Goal: Task Accomplishment & Management: Complete application form

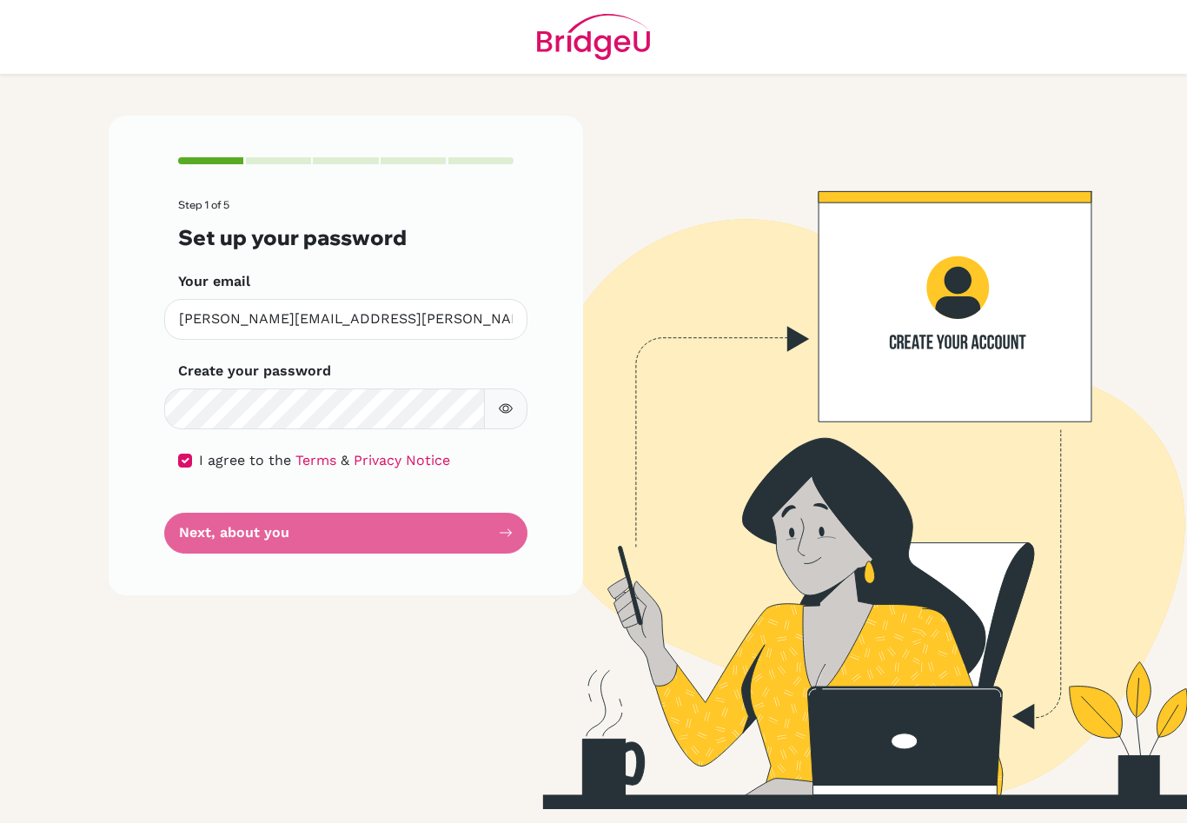
scroll to position [30, 0]
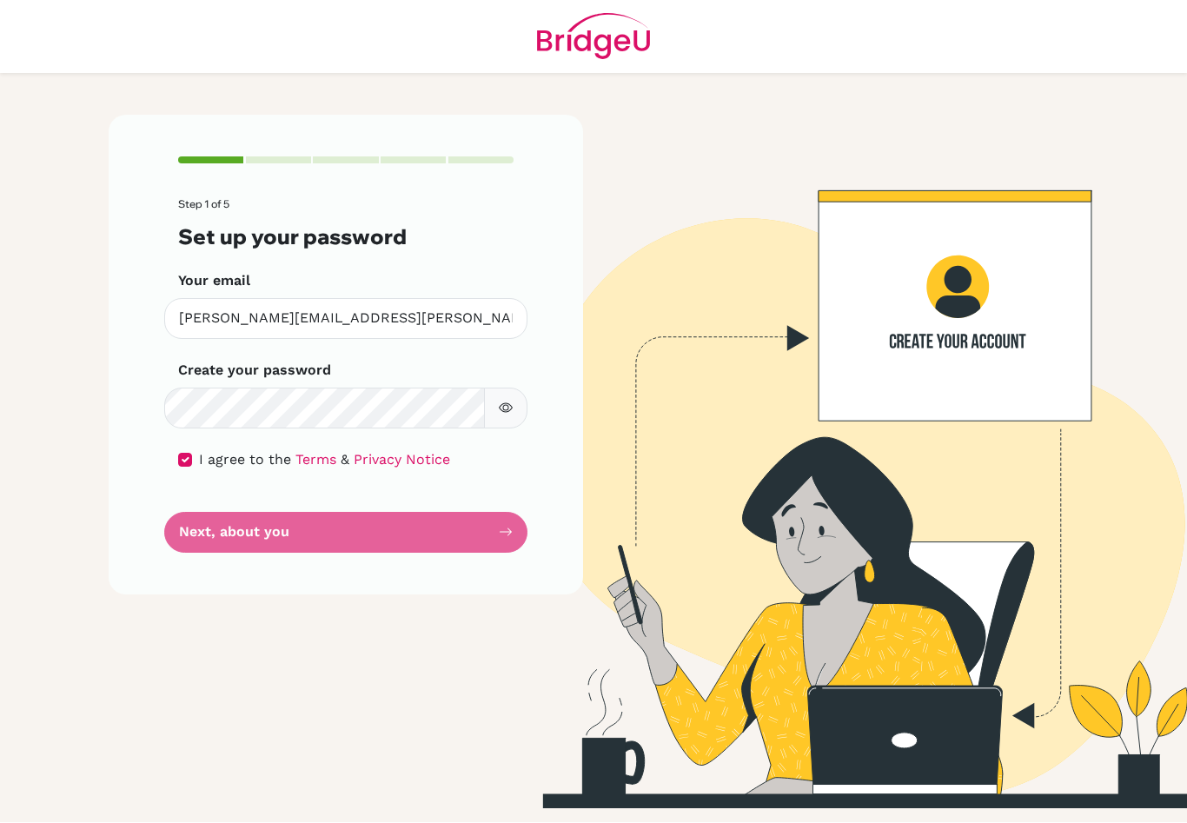
click at [449, 500] on form "Step 1 of 5 Set up your password Your email [PERSON_NAME][EMAIL_ADDRESS][PERSON…" at bounding box center [345, 376] width 335 height 354
click at [500, 496] on form "Step 1 of 5 Set up your password Your email [PERSON_NAME][EMAIL_ADDRESS][PERSON…" at bounding box center [345, 376] width 335 height 354
click at [489, 506] on form "Step 1 of 5 Set up your password Your email [PERSON_NAME][EMAIL_ADDRESS][PERSON…" at bounding box center [345, 376] width 335 height 354
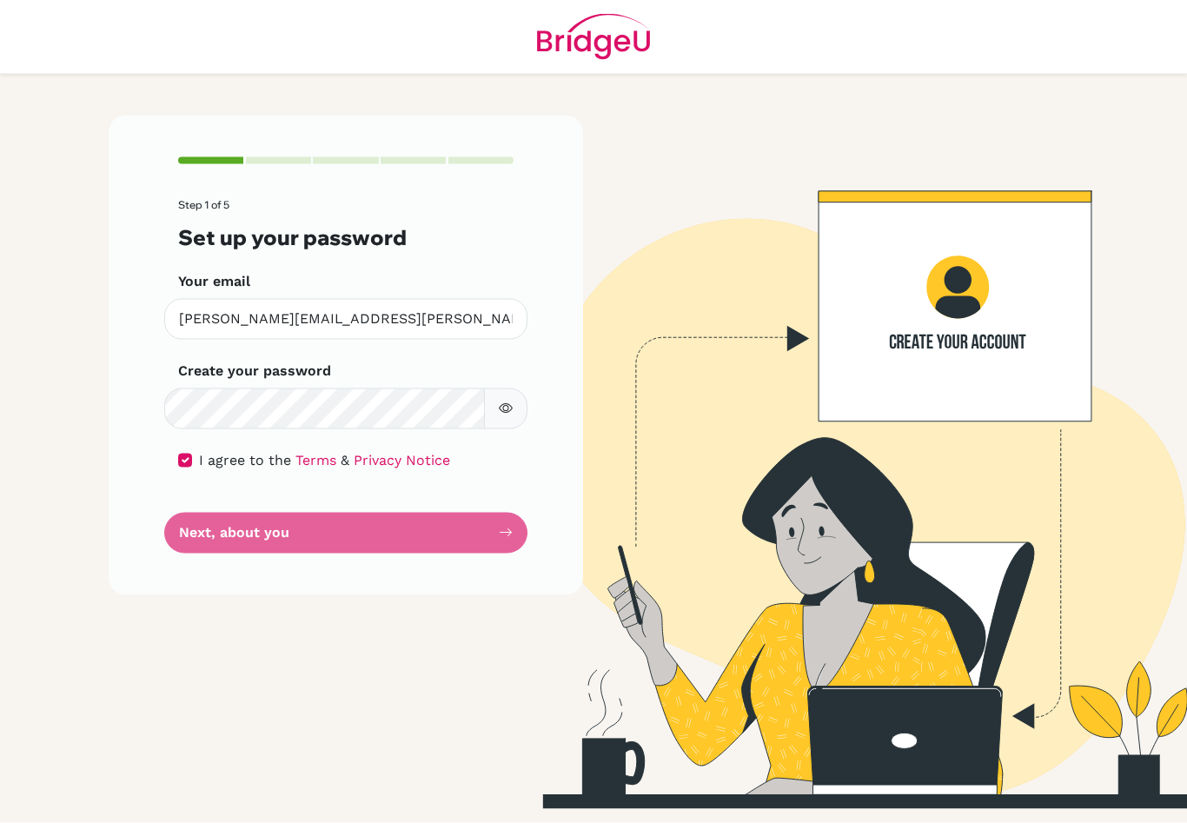
scroll to position [0, 0]
click at [510, 524] on form "Step 1 of 5 Set up your password Your email [PERSON_NAME][EMAIL_ADDRESS][PERSON…" at bounding box center [345, 376] width 335 height 354
click at [506, 515] on form "Step 1 of 5 Set up your password Your email [PERSON_NAME][EMAIL_ADDRESS][PERSON…" at bounding box center [345, 376] width 335 height 354
click at [505, 515] on form "Step 1 of 5 Set up your password Your email [PERSON_NAME][EMAIL_ADDRESS][PERSON…" at bounding box center [345, 376] width 335 height 354
click at [495, 534] on form "Step 1 of 5 Set up your password Your email [PERSON_NAME][EMAIL_ADDRESS][PERSON…" at bounding box center [345, 376] width 335 height 354
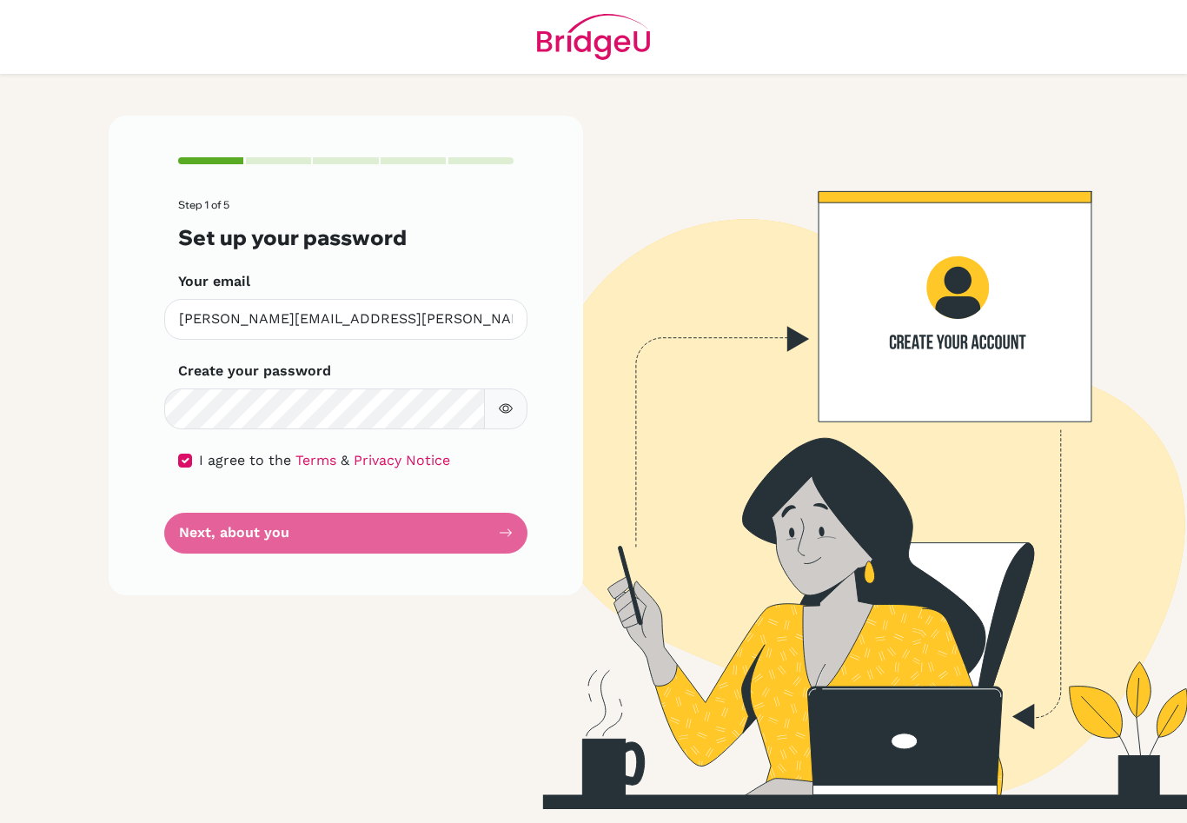
click at [494, 533] on form "Step 1 of 5 Set up your password Your email [PERSON_NAME][EMAIL_ADDRESS][PERSON…" at bounding box center [345, 376] width 335 height 354
click at [485, 543] on form "Step 1 of 5 Set up your password Your email [PERSON_NAME][EMAIL_ADDRESS][PERSON…" at bounding box center [345, 376] width 335 height 354
click at [499, 421] on button "button" at bounding box center [505, 408] width 43 height 41
click at [510, 406] on icon "button" at bounding box center [506, 408] width 14 height 14
click at [499, 525] on form "Step 1 of 5 Set up your password Your email [PERSON_NAME][EMAIL_ADDRESS][PERSON…" at bounding box center [345, 376] width 335 height 354
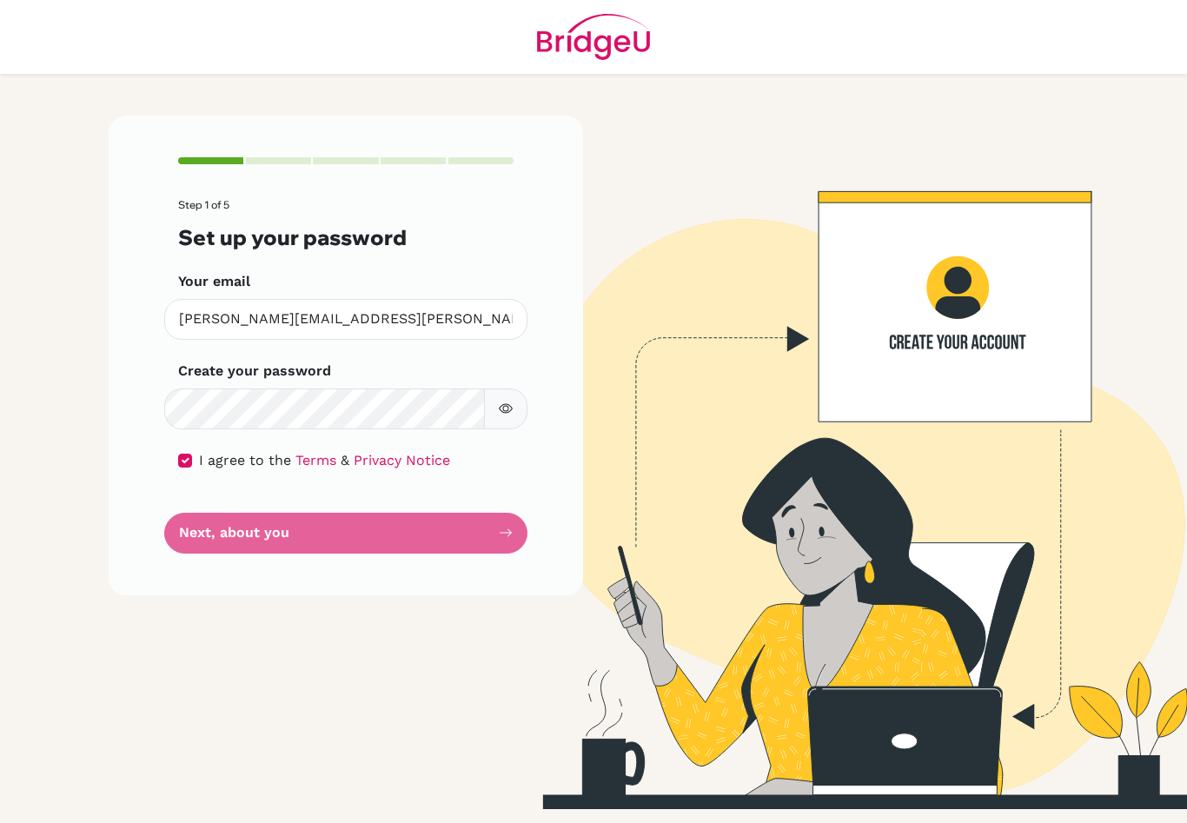
click at [494, 527] on form "Step 1 of 5 Set up your password Your email [PERSON_NAME][EMAIL_ADDRESS][PERSON…" at bounding box center [345, 376] width 335 height 354
click at [499, 533] on form "Step 1 of 5 Set up your password Your email [PERSON_NAME][EMAIL_ADDRESS][PERSON…" at bounding box center [345, 376] width 335 height 354
click at [241, 535] on form "Step 1 of 5 Set up your password Your email [PERSON_NAME][EMAIL_ADDRESS][PERSON…" at bounding box center [345, 376] width 335 height 354
click at [499, 522] on form "Step 1 of 5 Set up your password Your email [PERSON_NAME][EMAIL_ADDRESS][PERSON…" at bounding box center [345, 376] width 335 height 354
click at [499, 528] on form "Step 1 of 5 Set up your password Your email [PERSON_NAME][EMAIL_ADDRESS][PERSON…" at bounding box center [345, 376] width 335 height 354
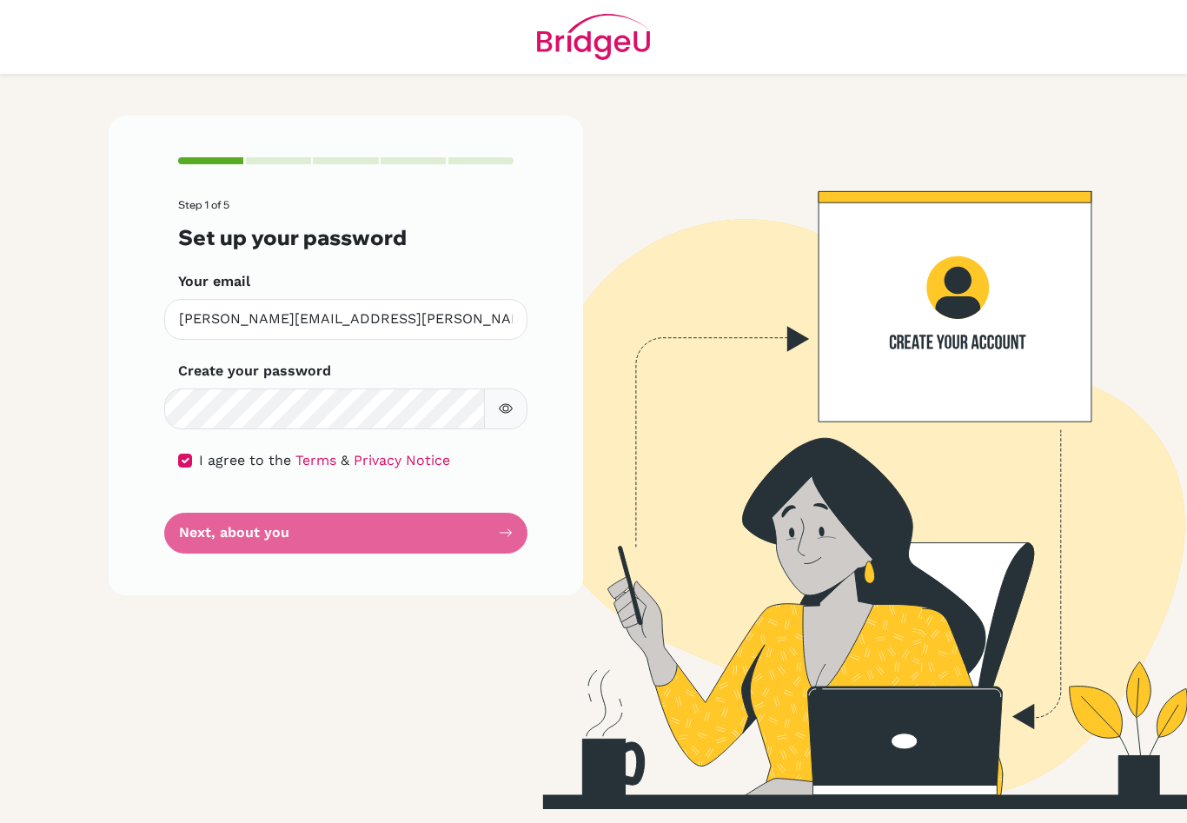
click at [503, 522] on form "Step 1 of 5 Set up your password Your email [PERSON_NAME][EMAIL_ADDRESS][PERSON…" at bounding box center [345, 376] width 335 height 354
click at [510, 532] on form "Step 1 of 5 Set up your password Your email [PERSON_NAME][EMAIL_ADDRESS][PERSON…" at bounding box center [345, 376] width 335 height 354
click at [500, 519] on form "Step 1 of 5 Set up your password Your email [PERSON_NAME][EMAIL_ADDRESS][PERSON…" at bounding box center [345, 376] width 335 height 354
click at [500, 518] on form "Step 1 of 5 Set up your password Your email [PERSON_NAME][EMAIL_ADDRESS][PERSON…" at bounding box center [345, 376] width 335 height 354
click at [517, 538] on div "Step 1 of 5 Set up your password Your email [PERSON_NAME][EMAIL_ADDRESS][PERSON…" at bounding box center [346, 355] width 474 height 479
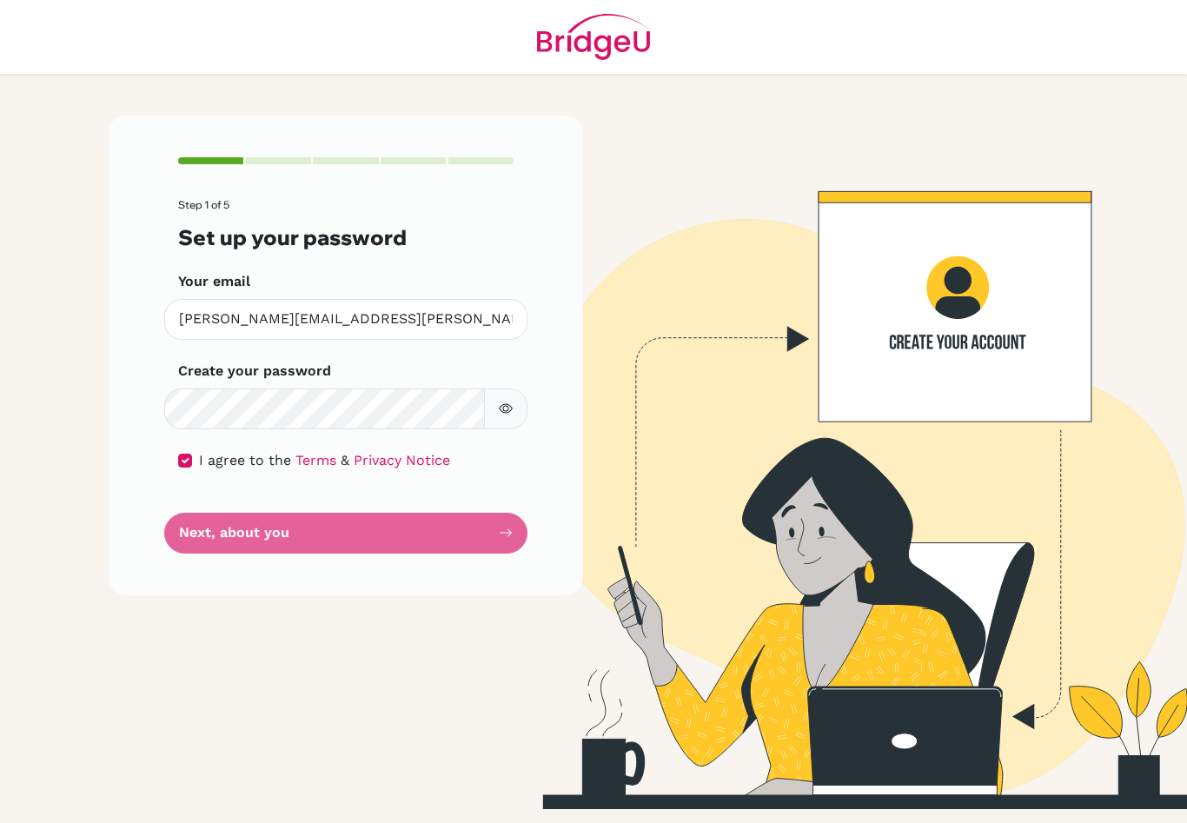
click at [516, 537] on div "Step 1 of 5 Set up your password Your email [PERSON_NAME][EMAIL_ADDRESS][PERSON…" at bounding box center [346, 355] width 474 height 479
click at [508, 524] on form "Step 1 of 5 Set up your password Your email [PERSON_NAME][EMAIL_ADDRESS][PERSON…" at bounding box center [345, 376] width 335 height 354
click at [507, 523] on form "Step 1 of 5 Set up your password Your email [PERSON_NAME][EMAIL_ADDRESS][PERSON…" at bounding box center [345, 376] width 335 height 354
click at [509, 526] on form "Step 1 of 5 Set up your password Your email [PERSON_NAME][EMAIL_ADDRESS][PERSON…" at bounding box center [345, 376] width 335 height 354
click at [506, 518] on form "Step 1 of 5 Set up your password Your email [PERSON_NAME][EMAIL_ADDRESS][PERSON…" at bounding box center [345, 376] width 335 height 354
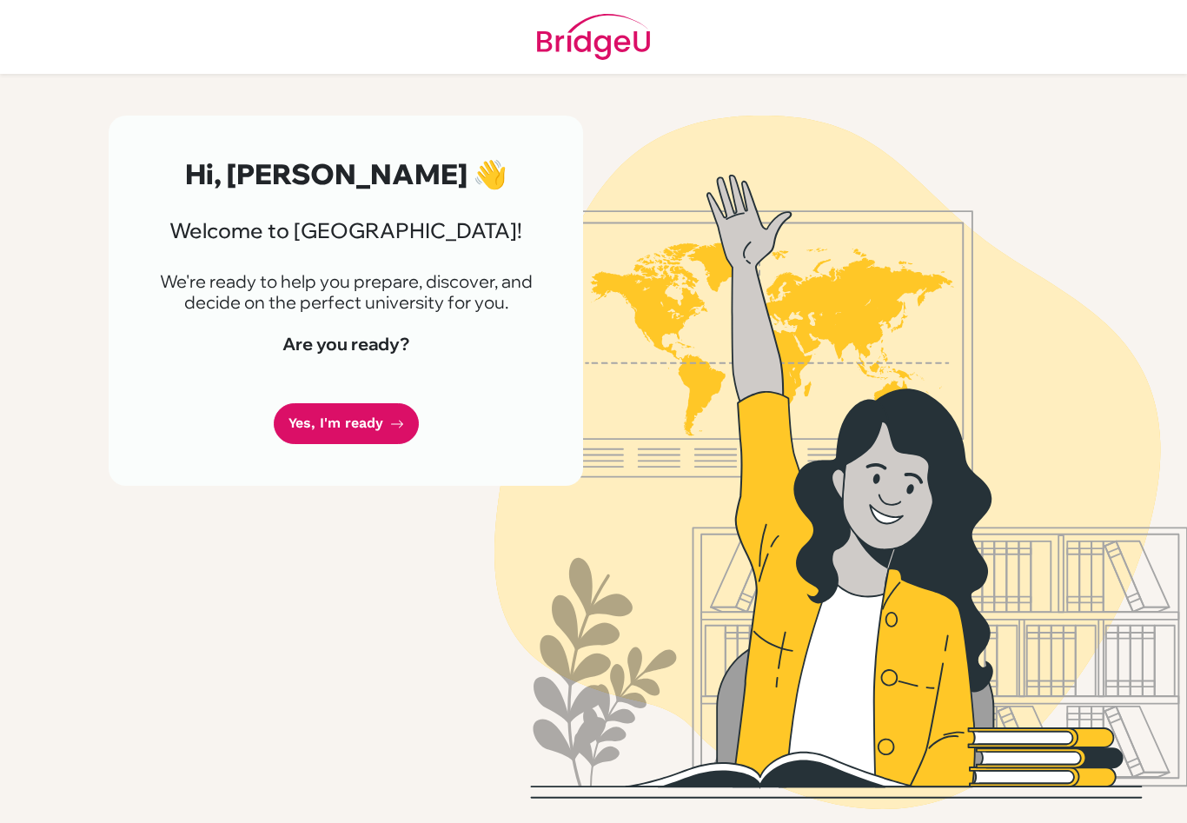
click at [314, 412] on link "Yes, I'm ready" at bounding box center [346, 423] width 145 height 41
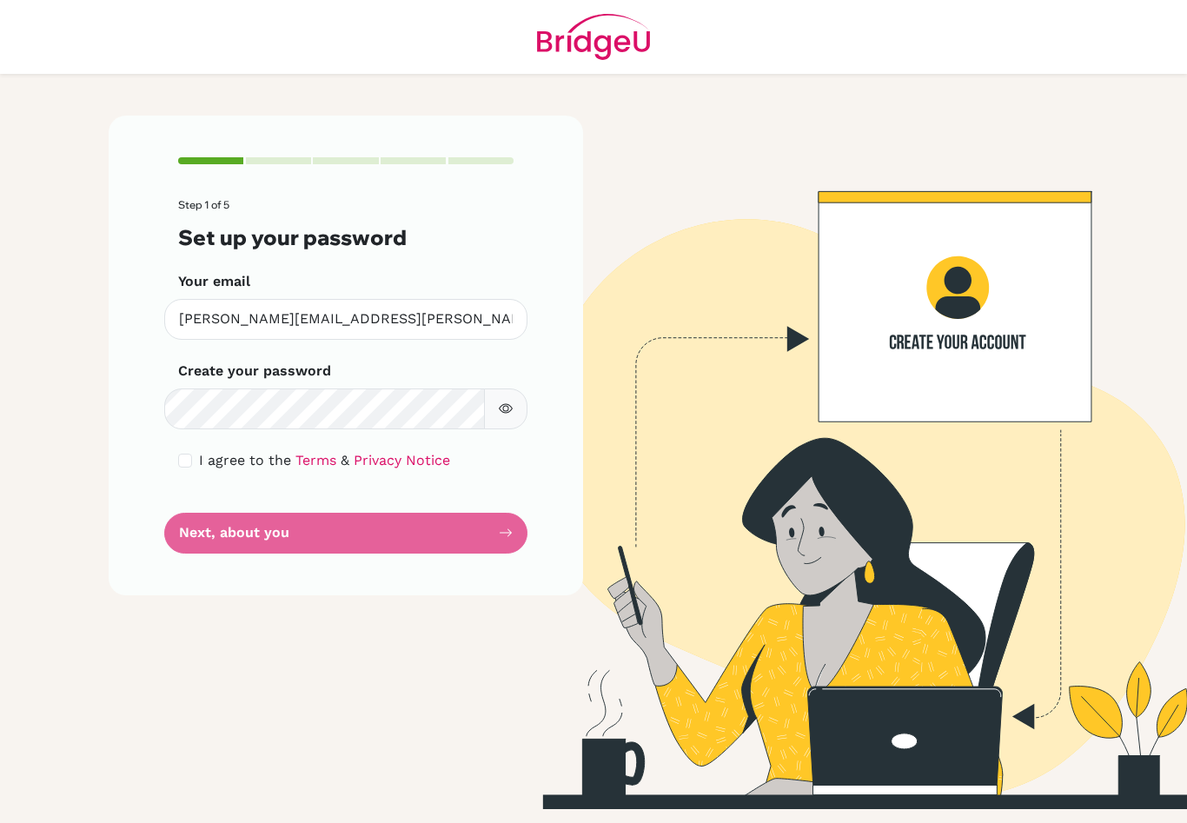
click at [509, 526] on form "Step 1 of 5 Set up your password Your email [PERSON_NAME][EMAIL_ADDRESS][PERSON…" at bounding box center [345, 376] width 335 height 354
click at [494, 523] on form "Step 1 of 5 Set up your password Your email [PERSON_NAME][EMAIL_ADDRESS][PERSON…" at bounding box center [345, 376] width 335 height 354
click at [512, 410] on icon "button" at bounding box center [506, 408] width 14 height 14
click at [487, 527] on form "Step 1 of 5 Set up your password Your email [PERSON_NAME][EMAIL_ADDRESS][PERSON…" at bounding box center [345, 376] width 335 height 354
click at [187, 460] on input "checkbox" at bounding box center [185, 461] width 14 height 14
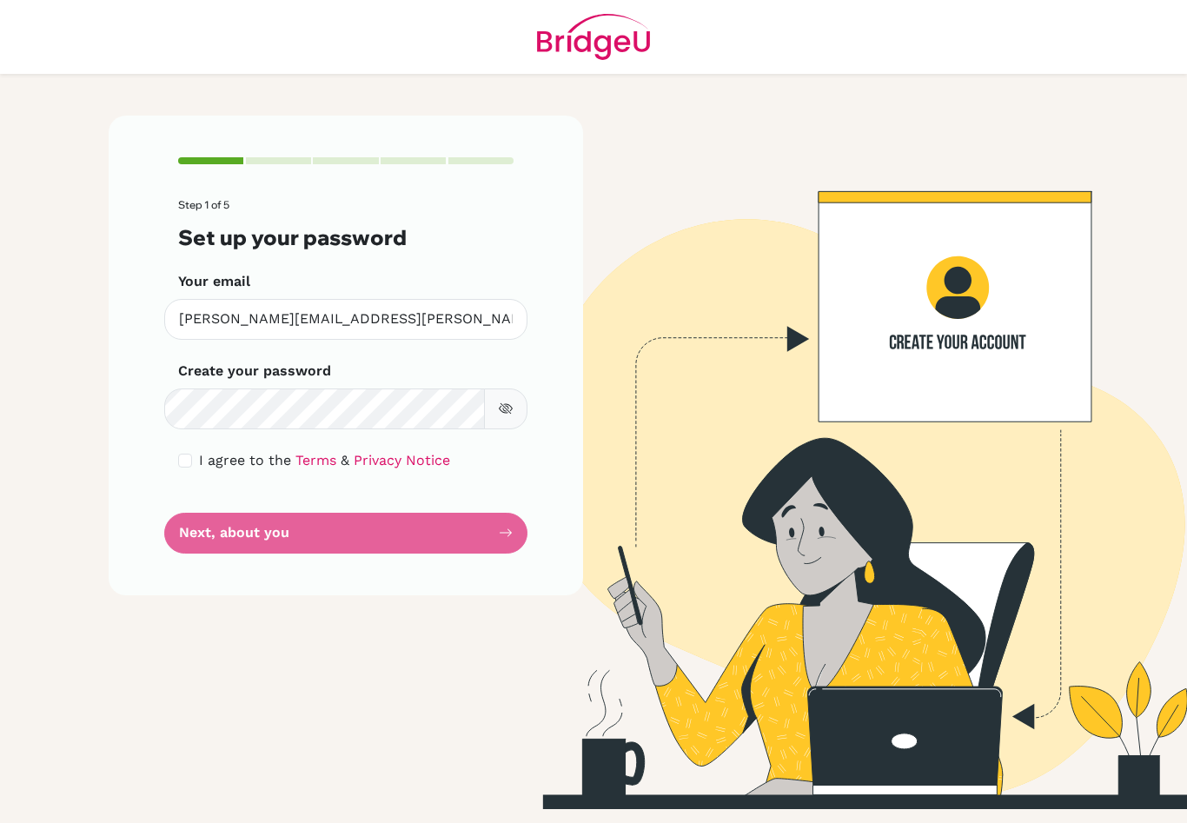
checkbox input "true"
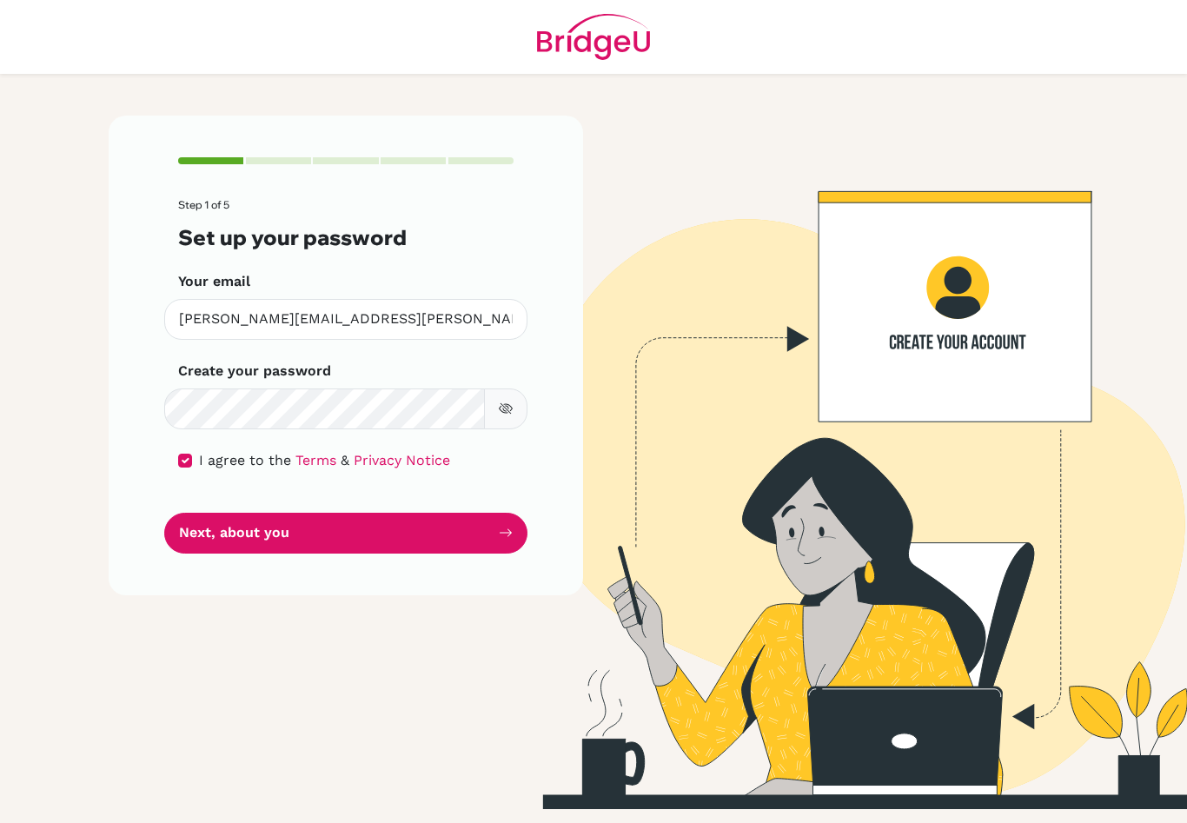
click at [495, 528] on button "Next, about you" at bounding box center [345, 533] width 363 height 41
